Goal: Transaction & Acquisition: Purchase product/service

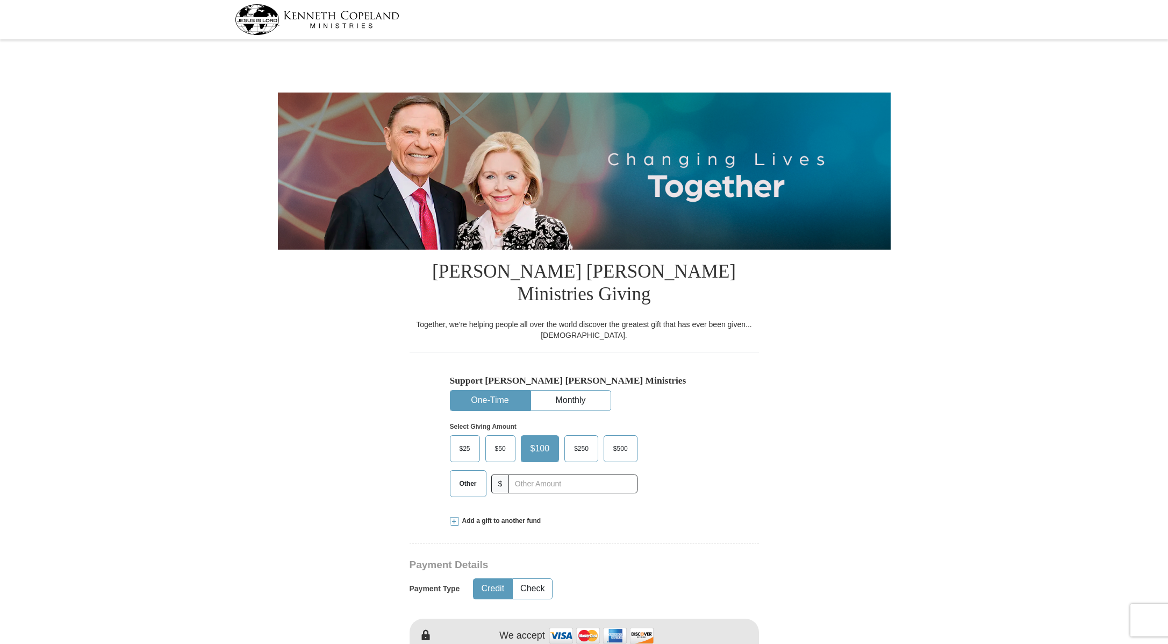
select select "VA"
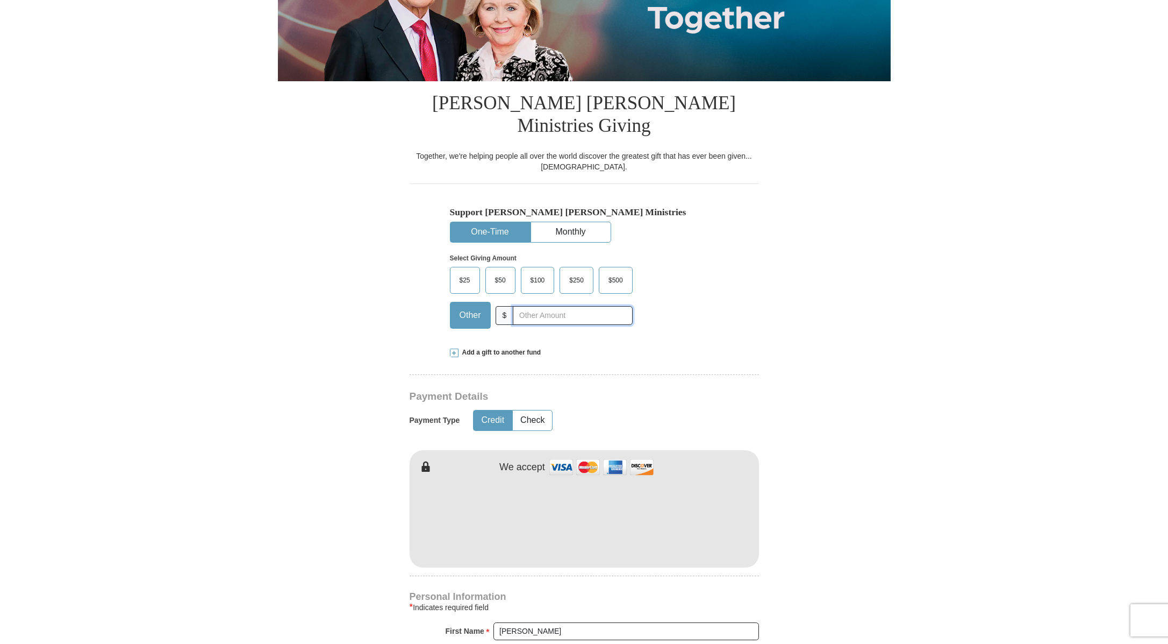
click at [569, 306] on input "text" at bounding box center [572, 315] width 119 height 19
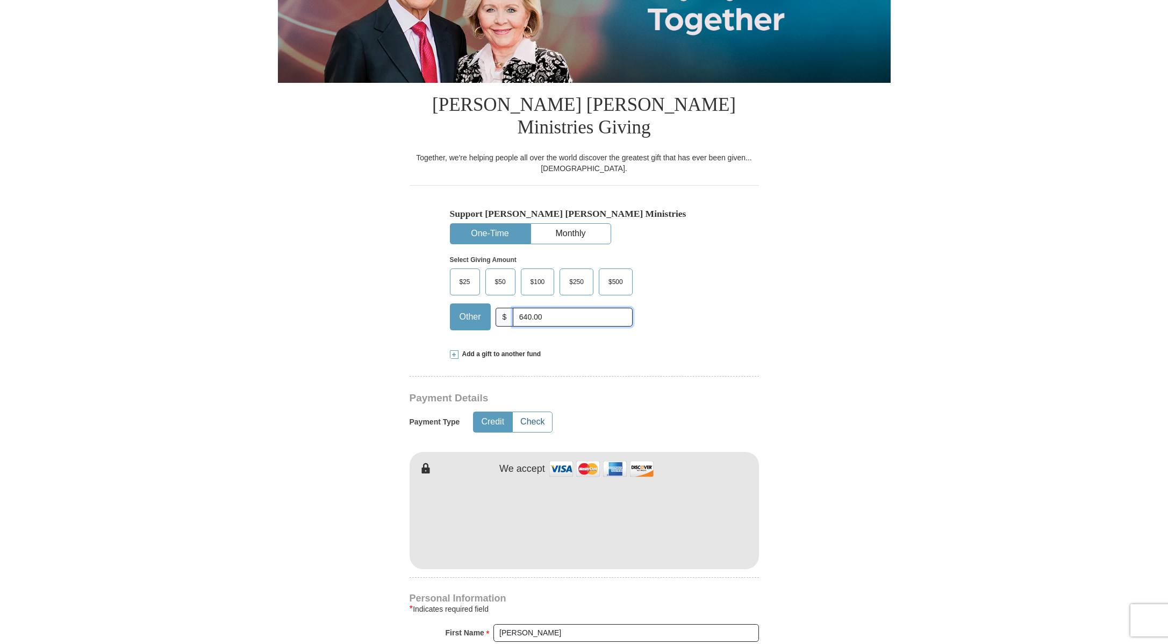
type input "640.00"
click at [536, 412] on button "Check" at bounding box center [532, 422] width 39 height 20
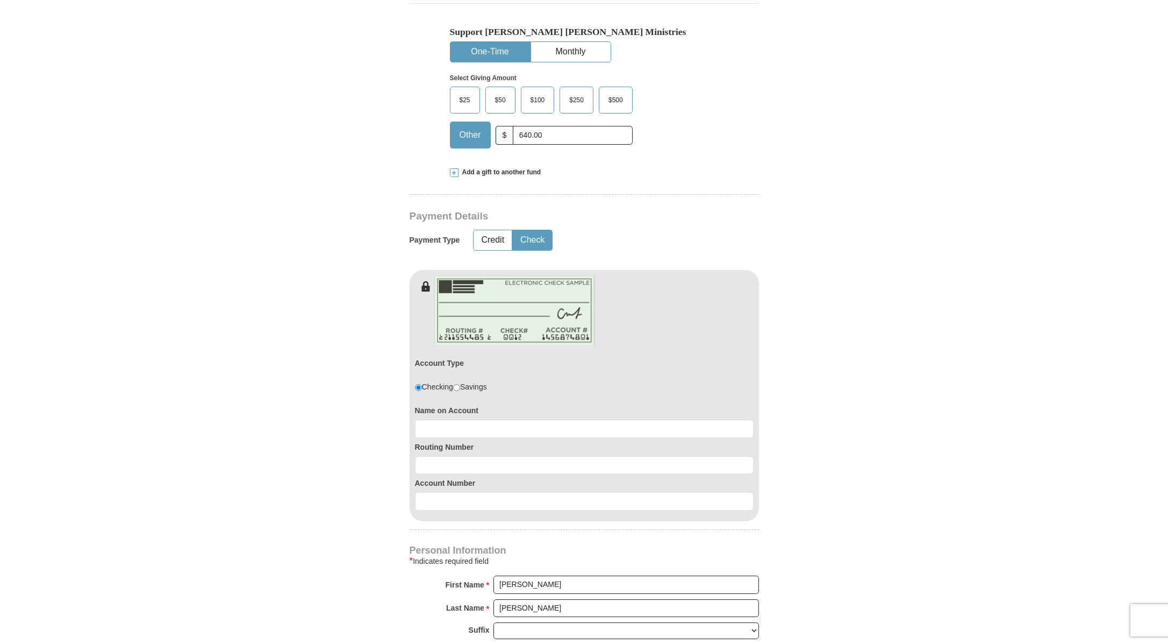
scroll to position [346, 0]
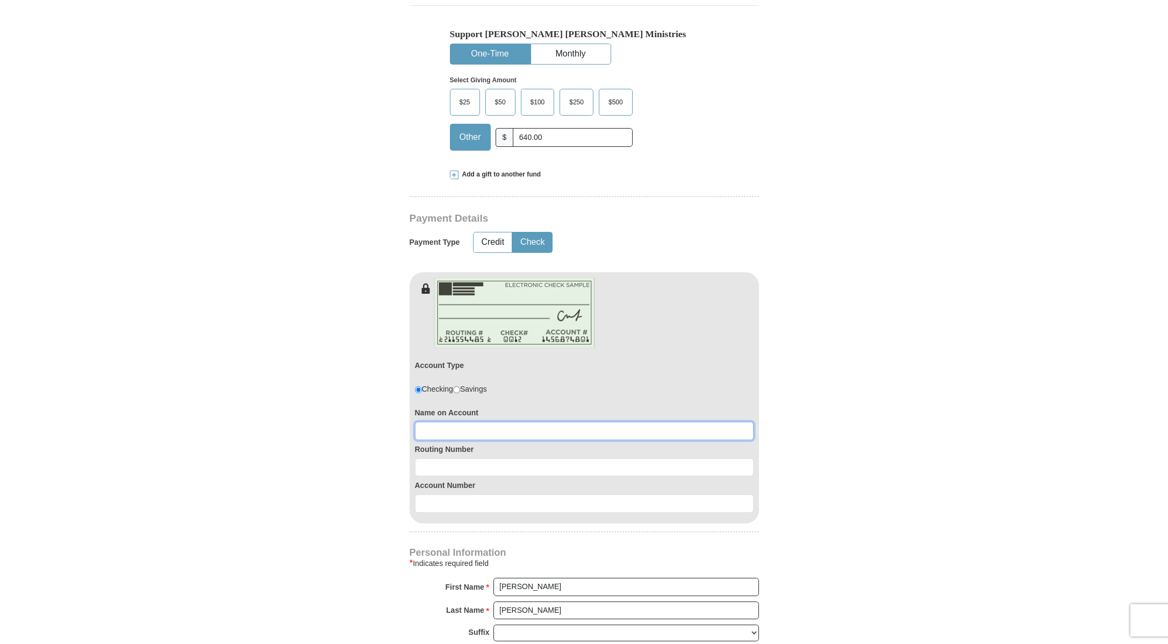
click at [576, 422] on input at bounding box center [584, 431] width 339 height 18
type input "[PERSON_NAME]"
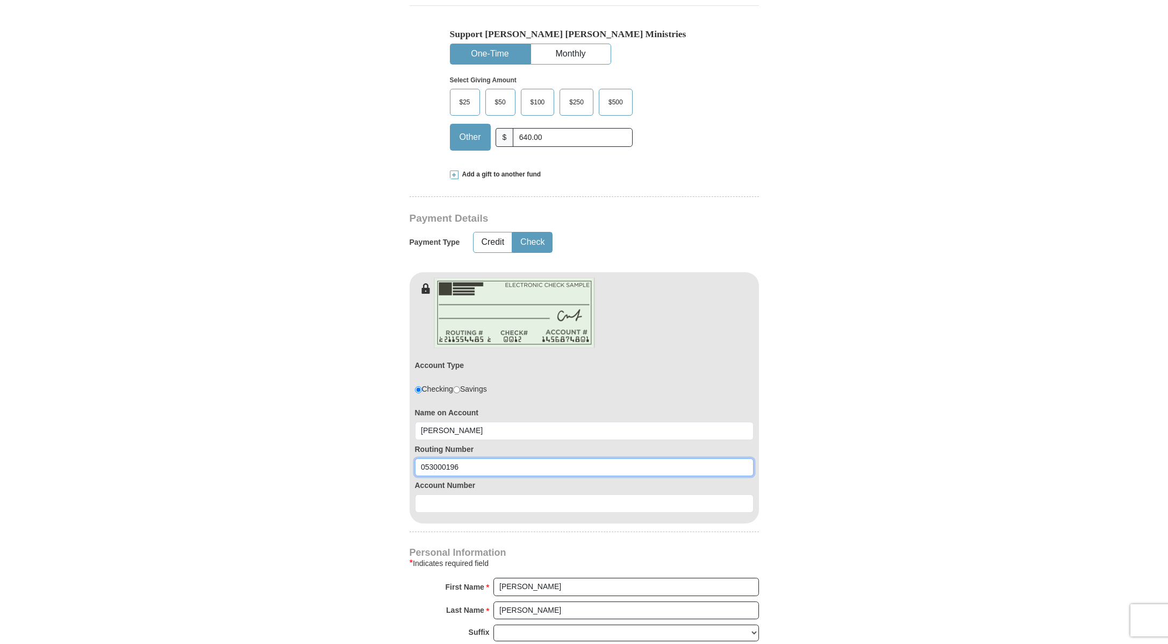
type input "053000196"
click at [534, 494] on input at bounding box center [584, 503] width 339 height 18
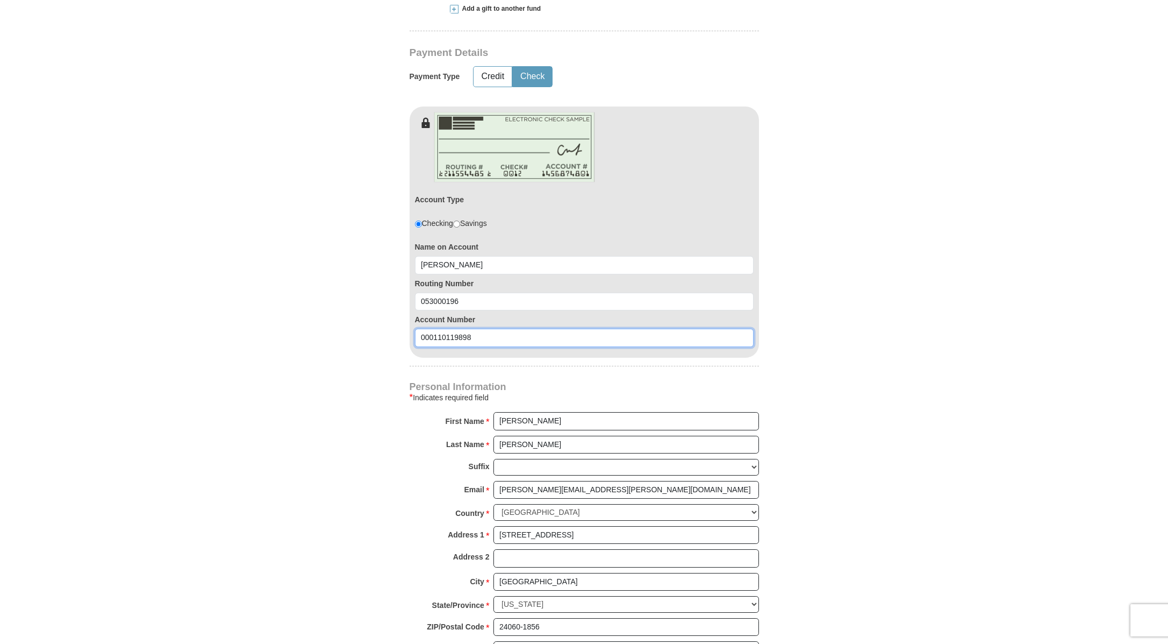
scroll to position [522, 0]
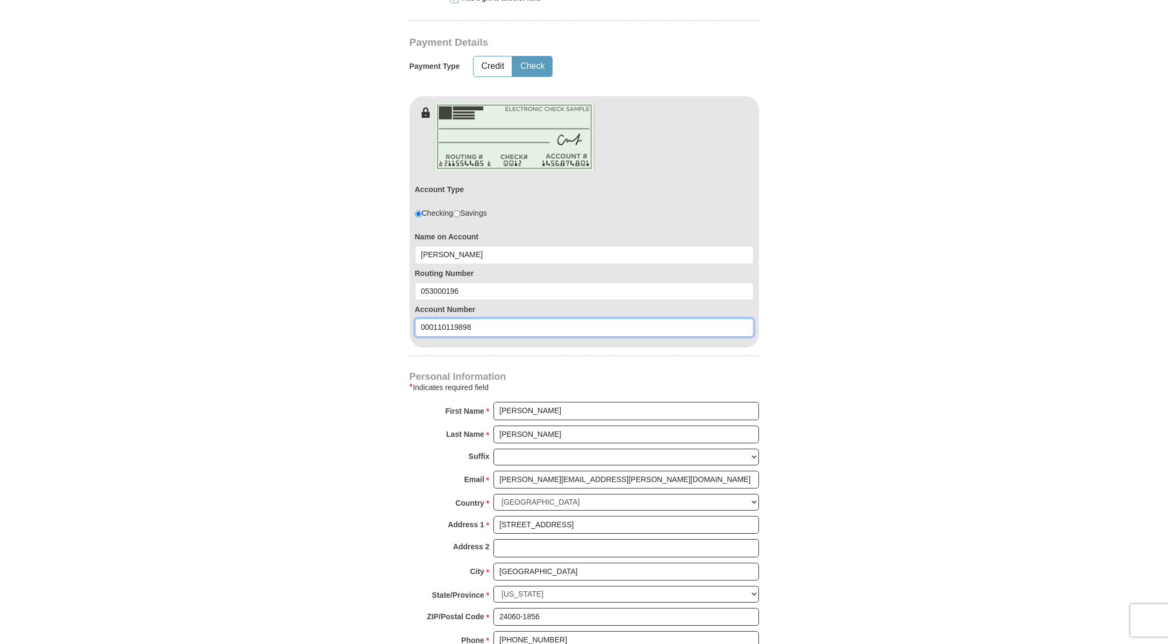
type input "000110119898"
drag, startPoint x: 614, startPoint y: 457, endPoint x: 475, endPoint y: 455, distance: 138.7
click at [475, 471] on div "Email * [PERSON_NAME][EMAIL_ADDRESS][PERSON_NAME][DOMAIN_NAME] Please enter Ema…" at bounding box center [585, 483] width 350 height 24
type input "[PERSON_NAME][EMAIL_ADDRESS][DOMAIN_NAME]"
click at [835, 481] on form "[PERSON_NAME] [PERSON_NAME] Ministries Giving Together, we're helping people al…" at bounding box center [584, 186] width 613 height 1330
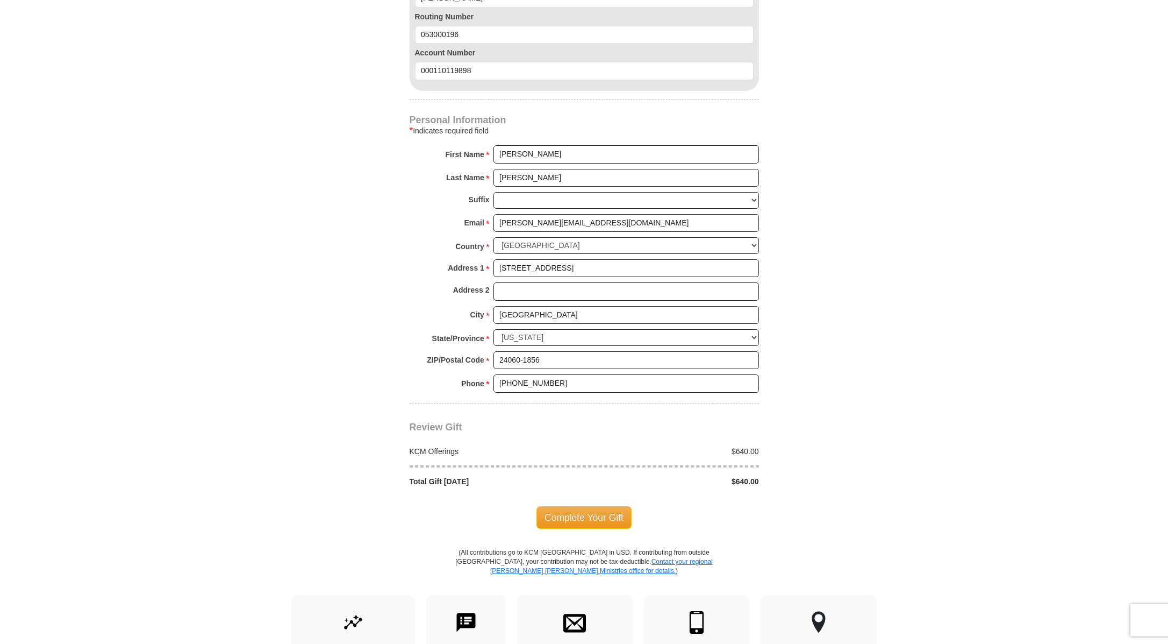
scroll to position [780, 0]
click at [615, 504] on span "Complete Your Gift" at bounding box center [584, 515] width 95 height 23
